Goal: Check status: Verify the current state of an ongoing process or item

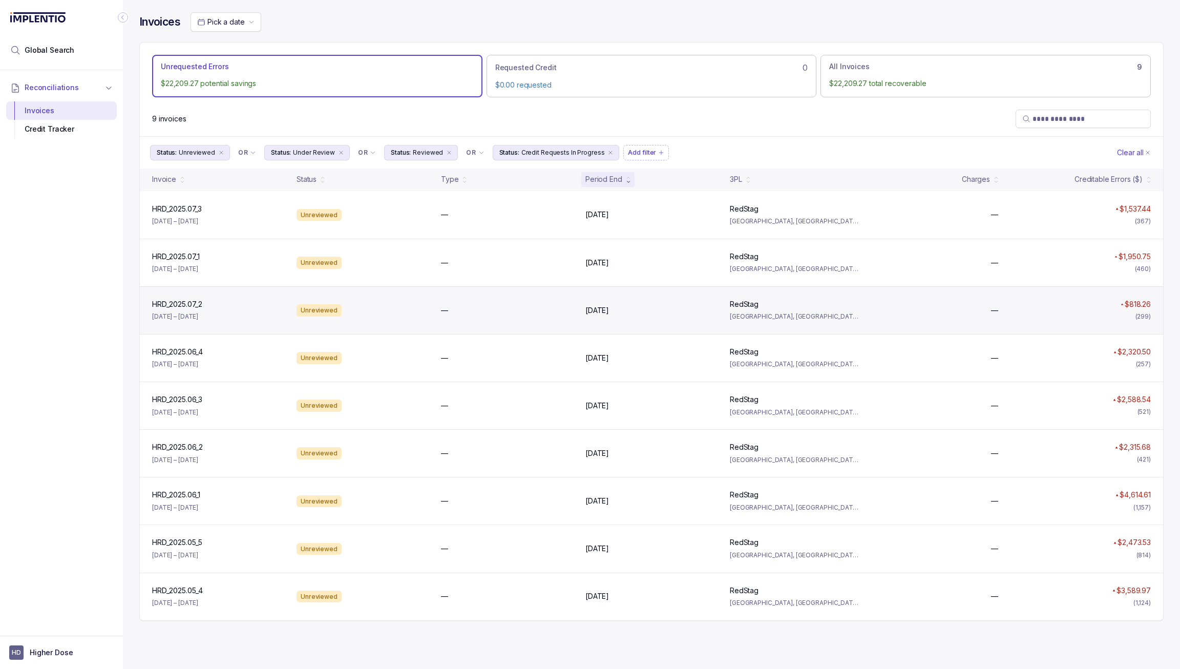
click at [476, 324] on div "HRD_2025.07_2 HRD_2025.07_2 [DATE] – [DATE] Unreviewed — [DATE] [DATE] RedStag …" at bounding box center [651, 310] width 1023 height 48
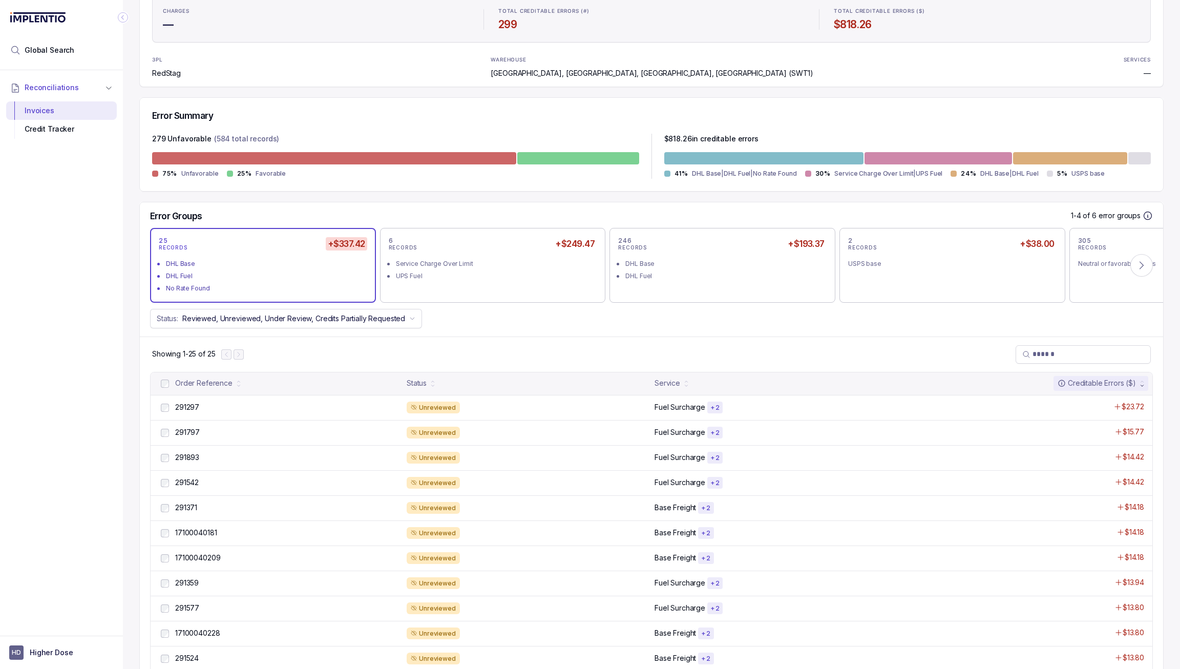
scroll to position [154, 0]
click at [638, 267] on div "DHL Base" at bounding box center [725, 265] width 200 height 10
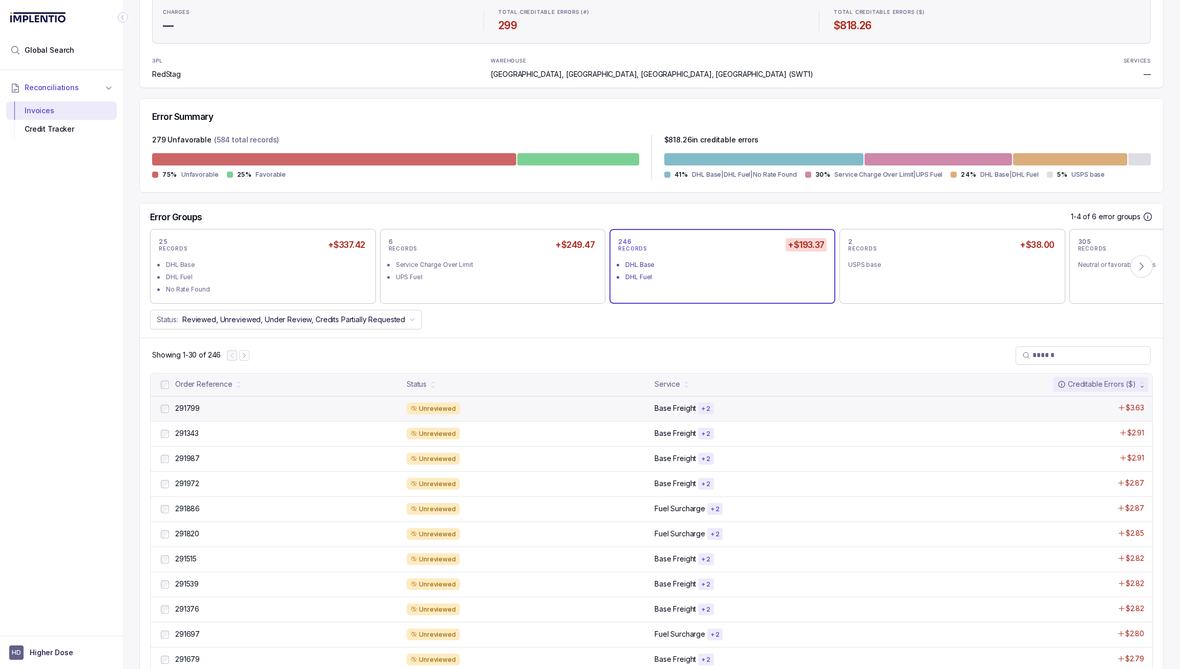
click at [541, 408] on div "Unreviewed" at bounding box center [528, 409] width 242 height 12
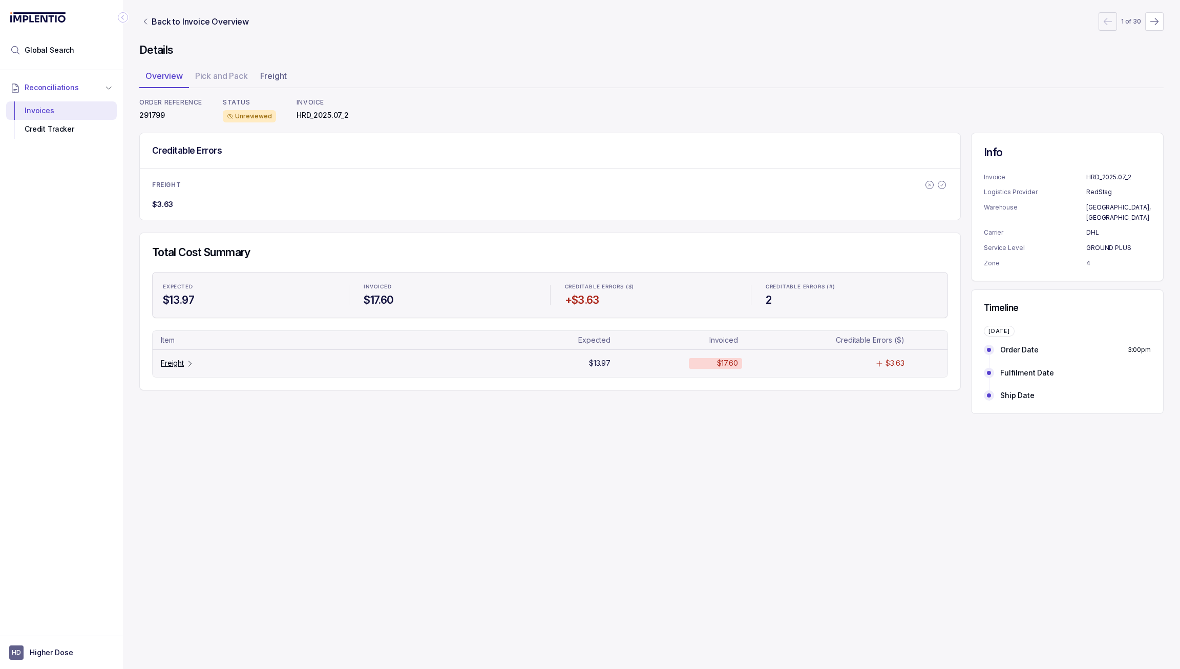
click at [161, 365] on p "Freight" at bounding box center [172, 363] width 23 height 10
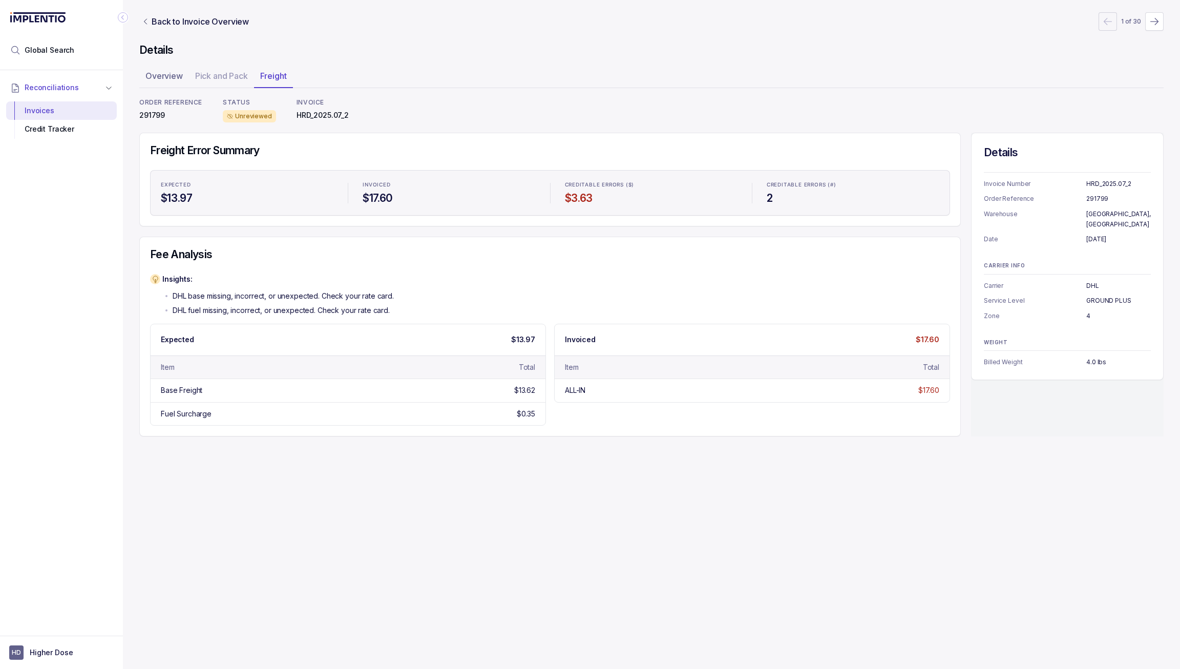
click at [1100, 428] on div "Details Invoice Number HRD_2025.07_2 Order Reference 291799 Warehouse [GEOGRAPH…" at bounding box center [1067, 285] width 193 height 304
click at [174, 74] on p "Overview" at bounding box center [163, 76] width 37 height 12
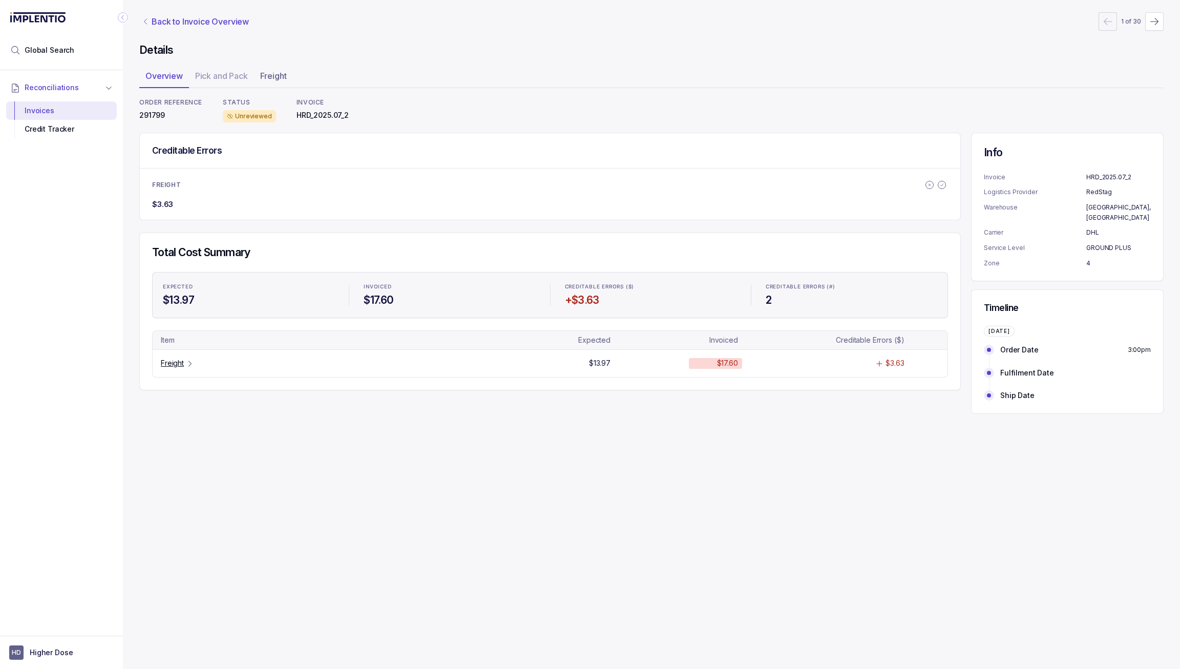
click at [179, 27] on p "Back to Invoice Overview" at bounding box center [200, 21] width 97 height 12
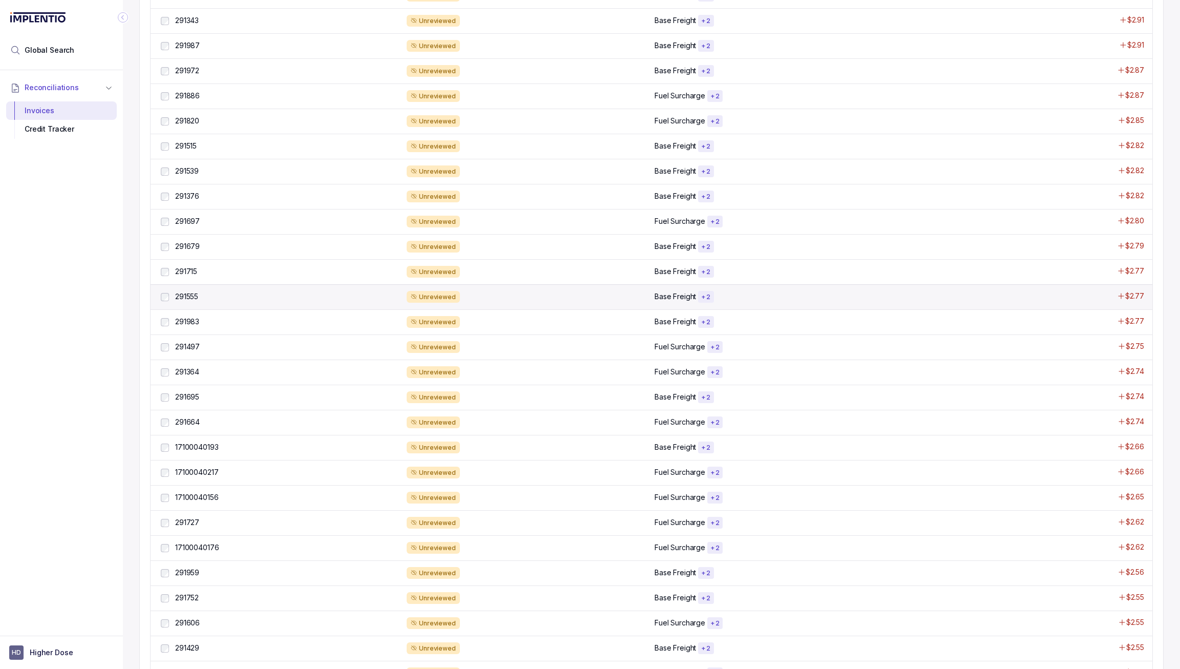
scroll to position [652, 0]
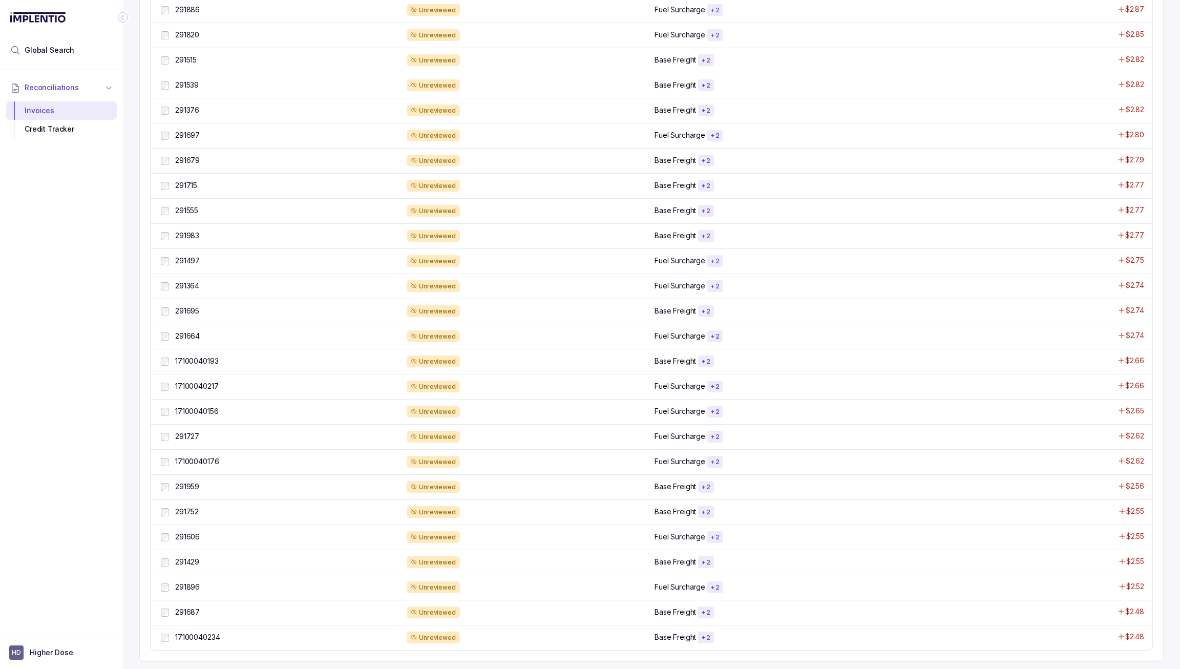
click at [862, 668] on html "Global Search Reconciliations Invoices Credit Tracker HD Higher Dose All Invoic…" at bounding box center [590, 334] width 1180 height 669
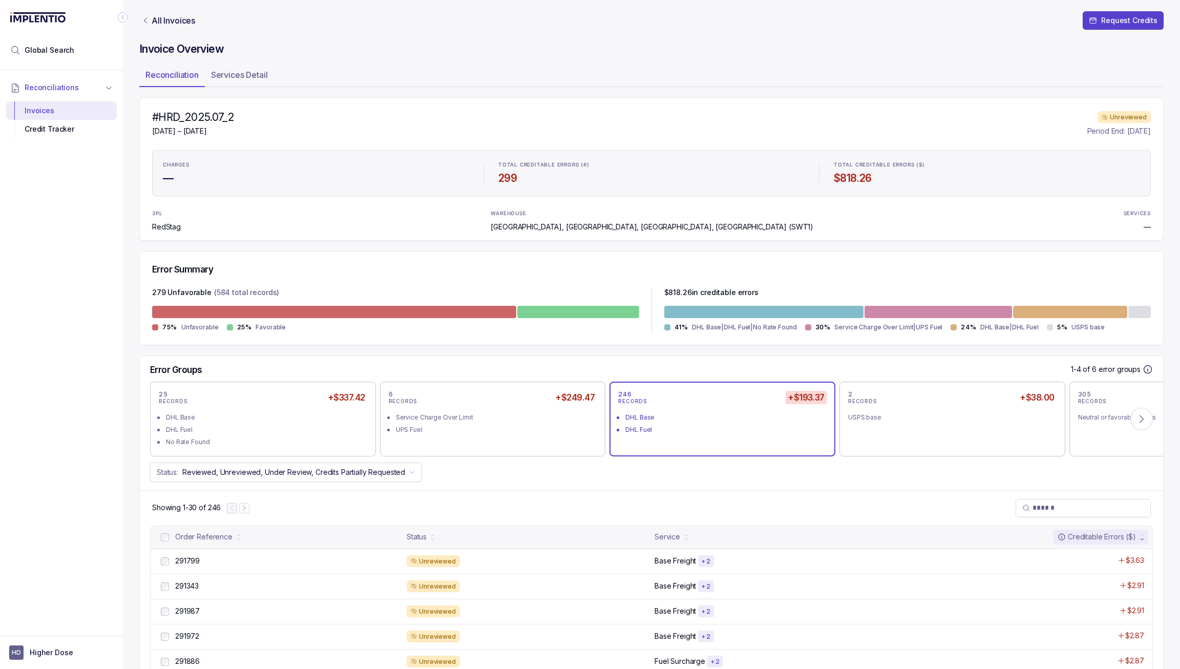
scroll to position [0, 0]
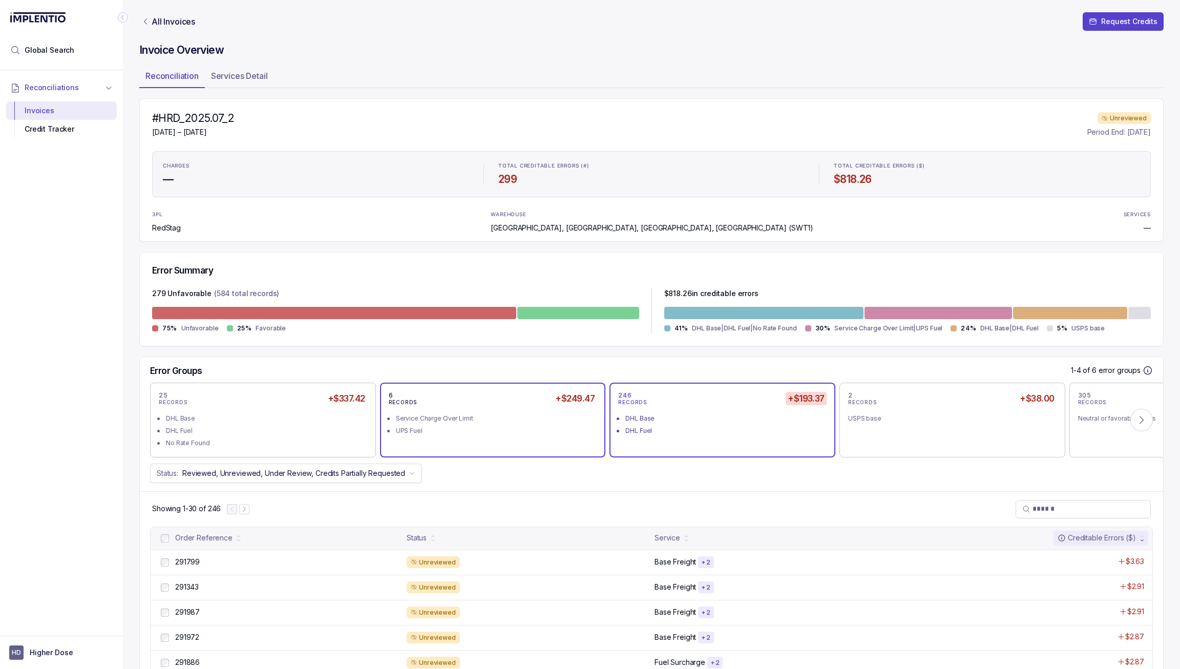
click at [546, 427] on div "UPS Fuel" at bounding box center [496, 431] width 200 height 10
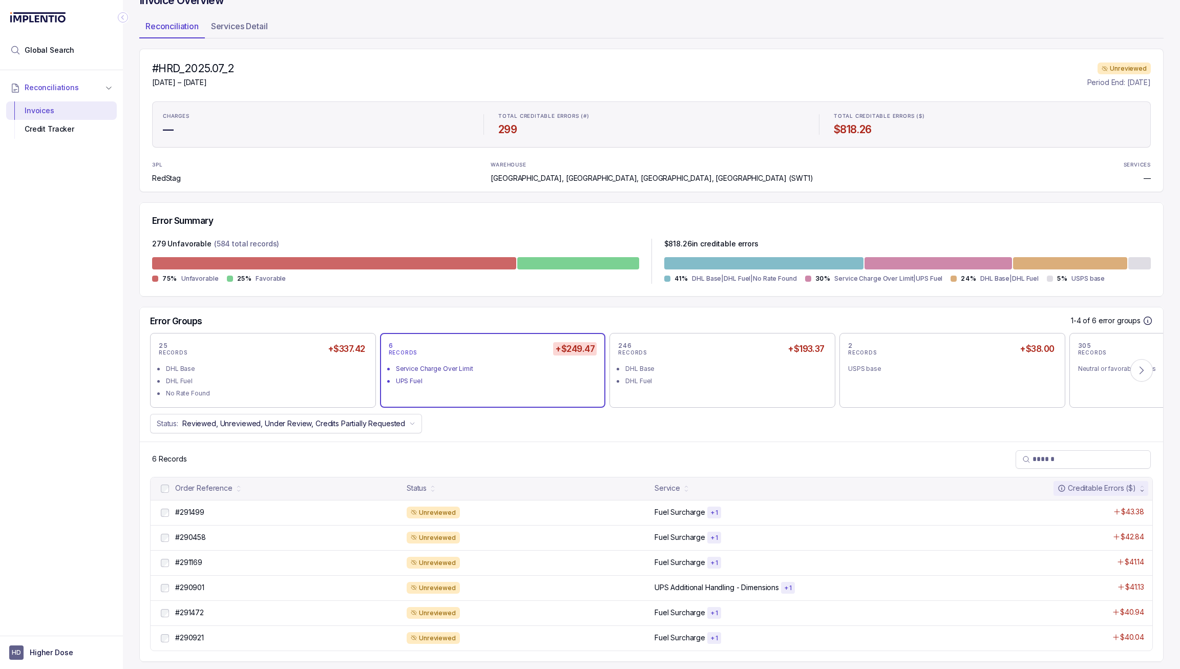
scroll to position [53, 0]
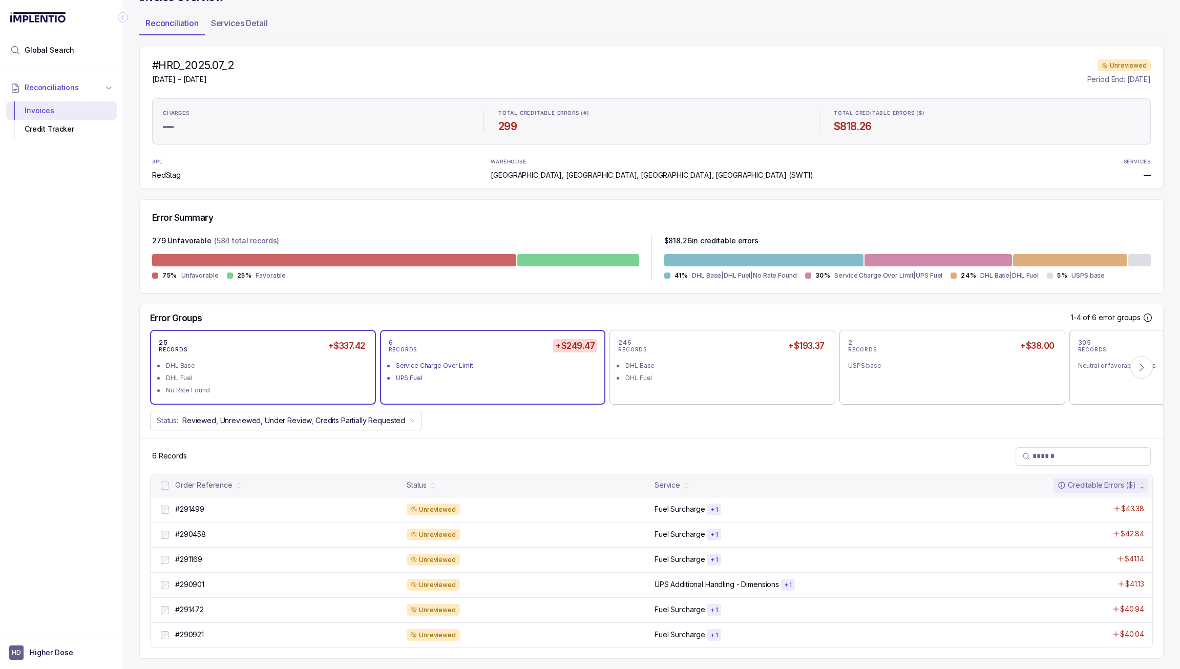
click at [312, 375] on div "DHL Fuel" at bounding box center [266, 378] width 200 height 10
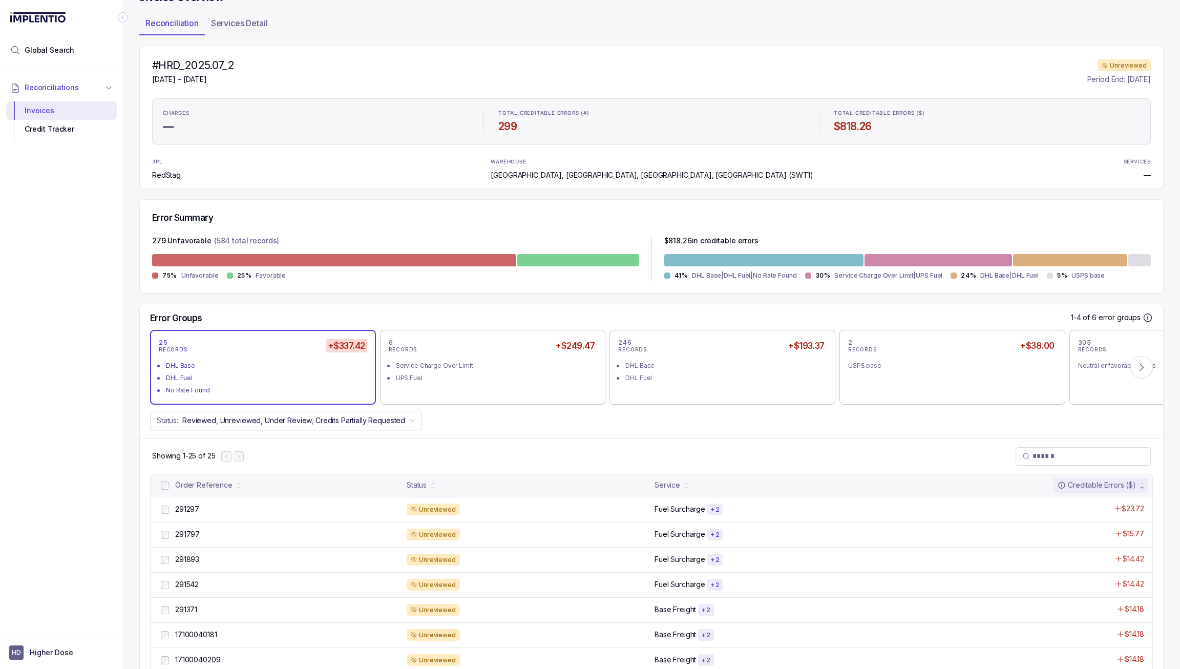
scroll to position [309, 0]
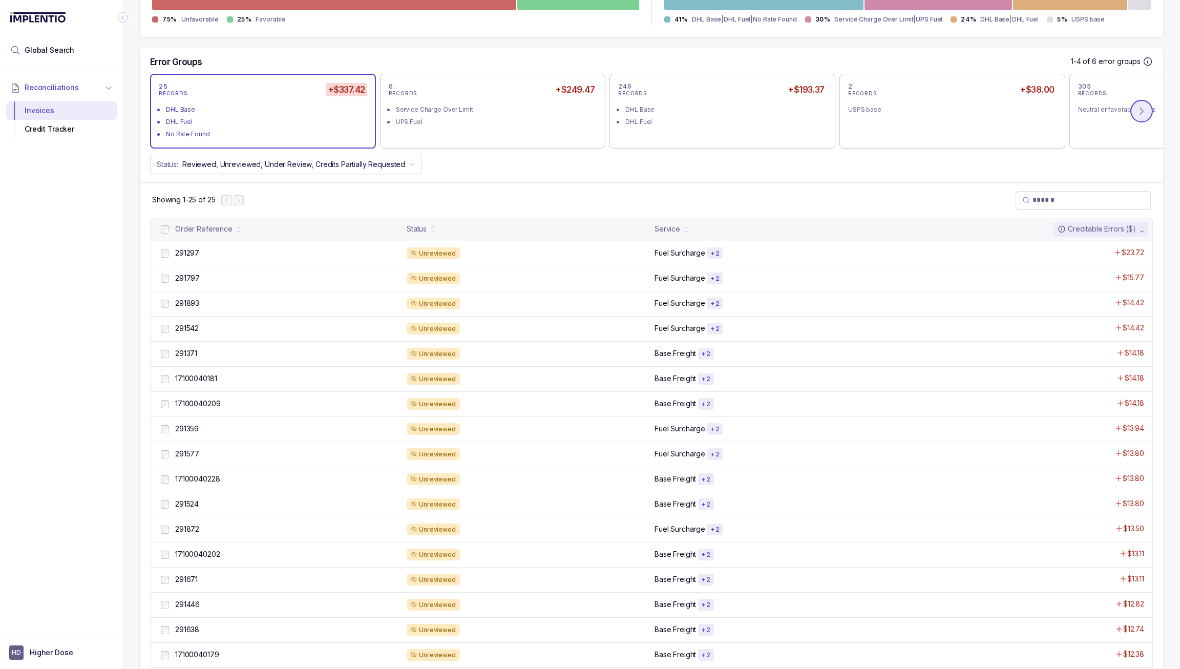
click at [1136, 111] on icon at bounding box center [1141, 111] width 10 height 10
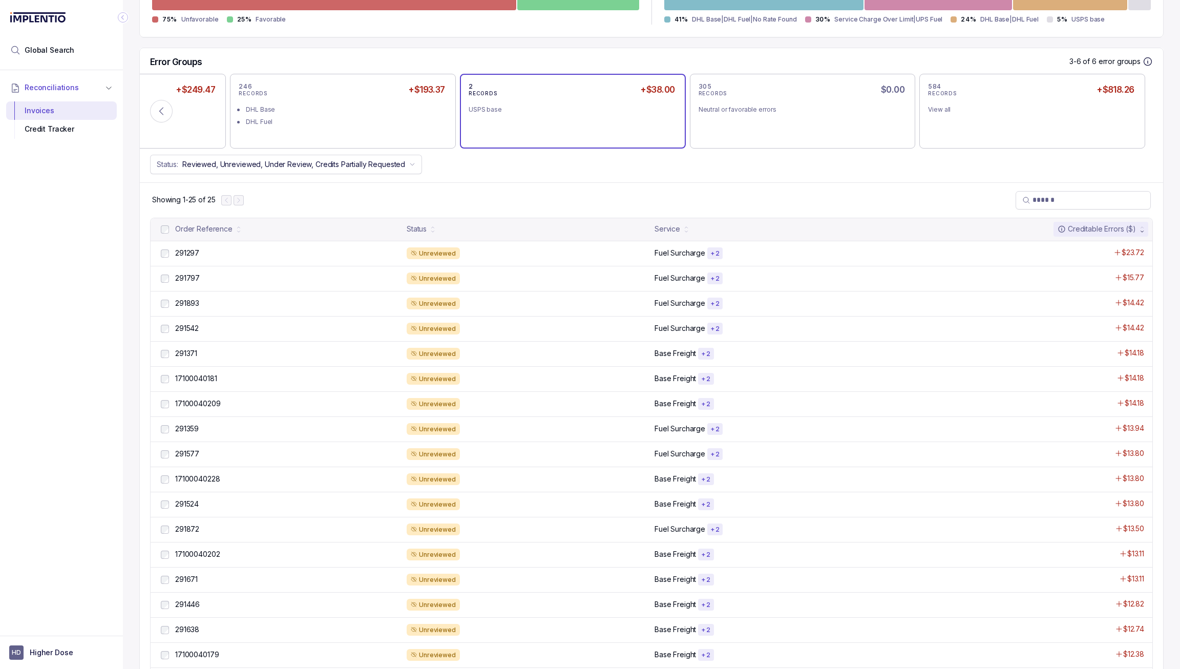
click at [587, 129] on div "2 RECORDS +$38.00 USPS base" at bounding box center [573, 110] width 208 height 57
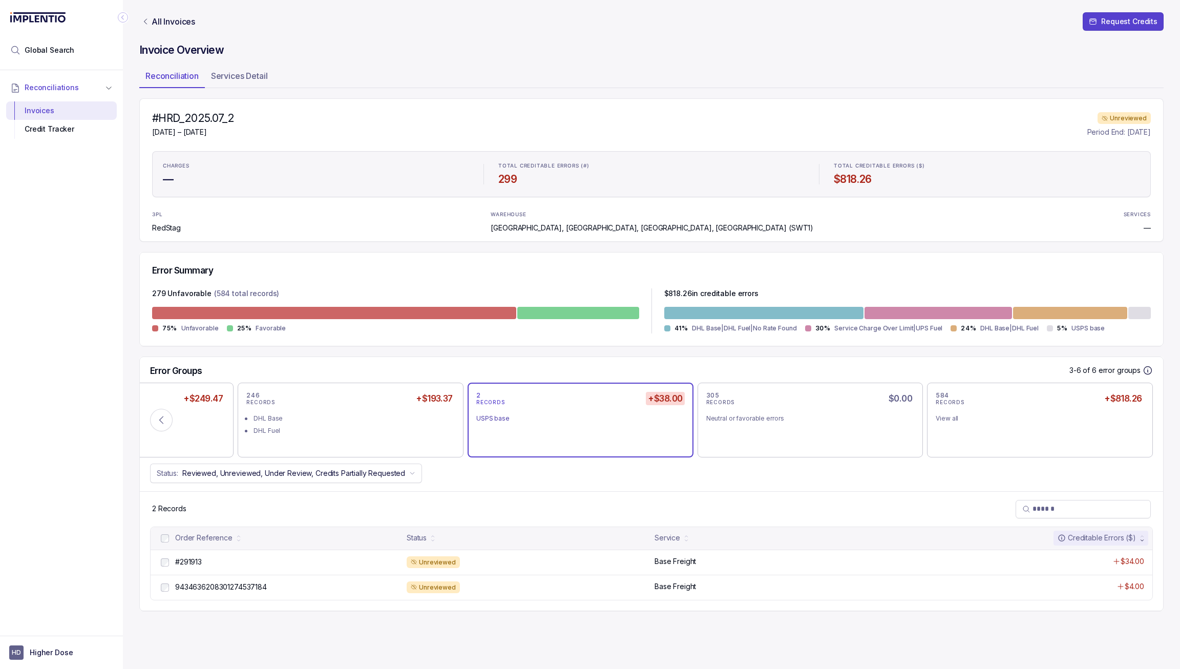
scroll to position [0, 0]
click at [502, 578] on div "9434636208301274537184 9434636208301274537184 Unreviewed Base Freight $4.00" at bounding box center [652, 587] width 1002 height 25
click at [494, 586] on div "Unreviewed" at bounding box center [528, 587] width 242 height 12
click at [232, 581] on p "9434636208301274537184" at bounding box center [221, 586] width 97 height 11
